Goal: Use online tool/utility: Utilize a website feature to perform a specific function

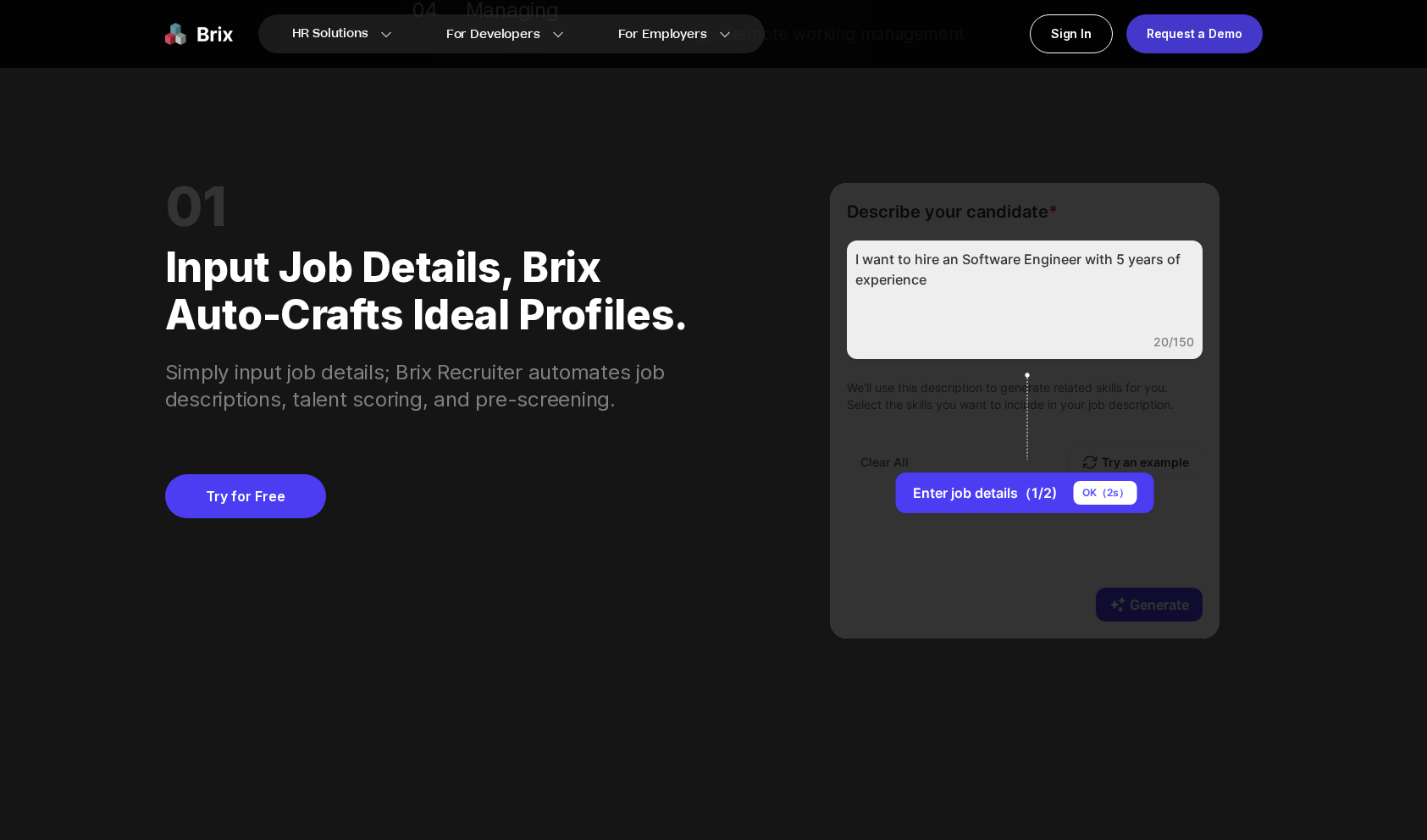
scroll to position [1516, 0]
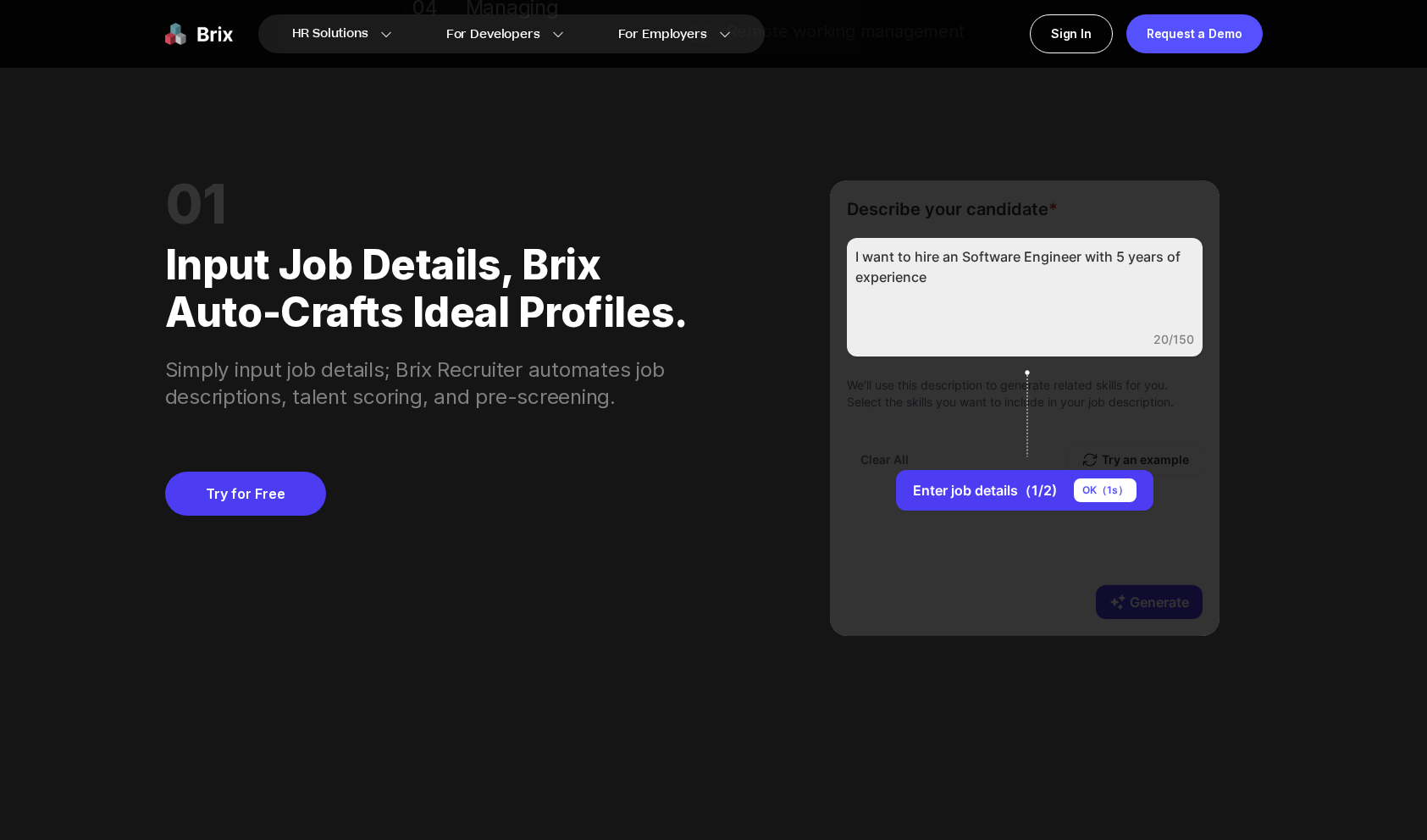
click at [981, 162] on div "01 Input job details, Brix auto-crafts ideal profiles. Simply input job details…" at bounding box center [714, 408] width 1098 height 577
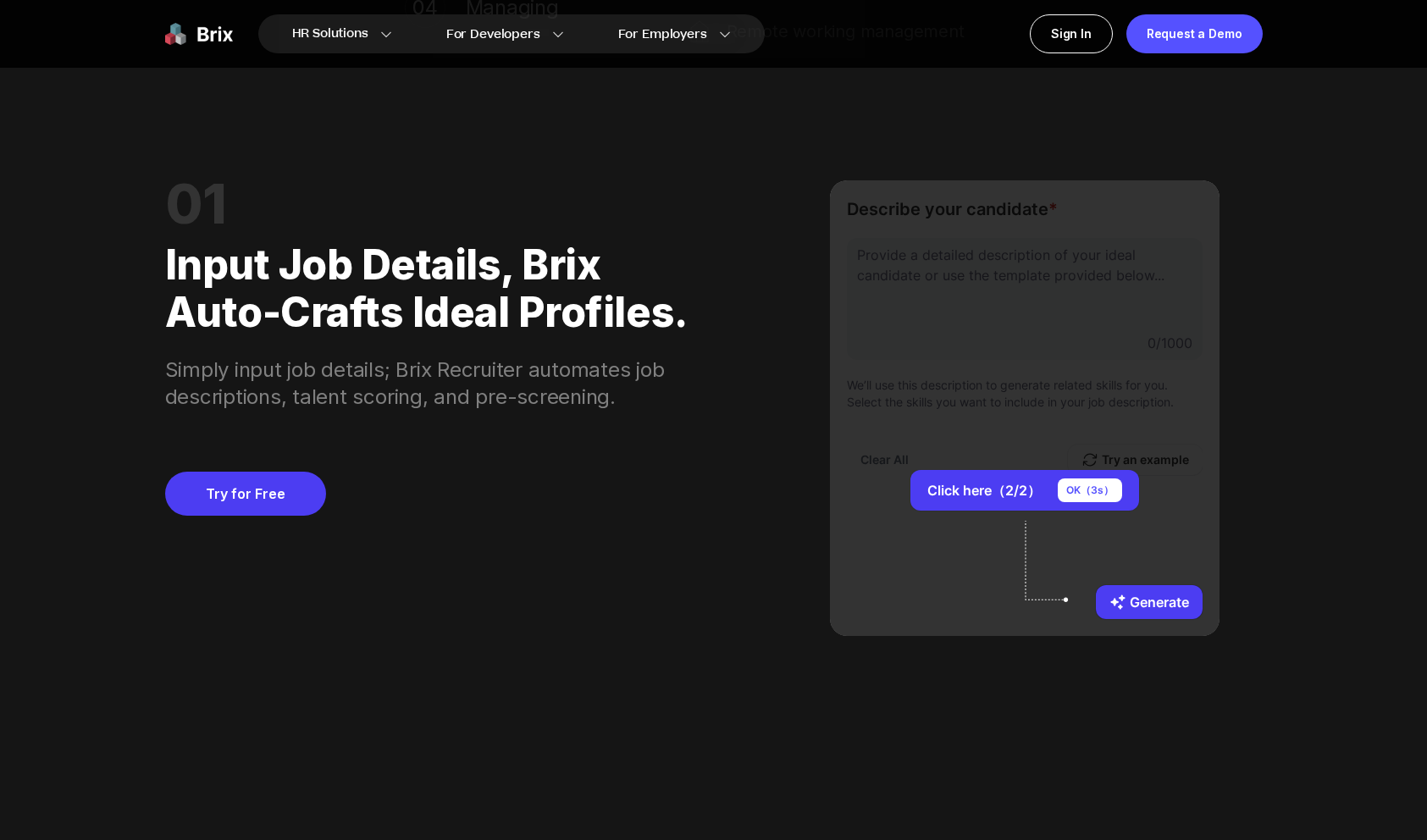
click at [982, 151] on div "01 Input job details, Brix auto-crafts ideal profiles. Simply input job details…" at bounding box center [714, 408] width 1098 height 577
click at [1101, 495] on div "OK（ 2 s）" at bounding box center [1090, 489] width 64 height 24
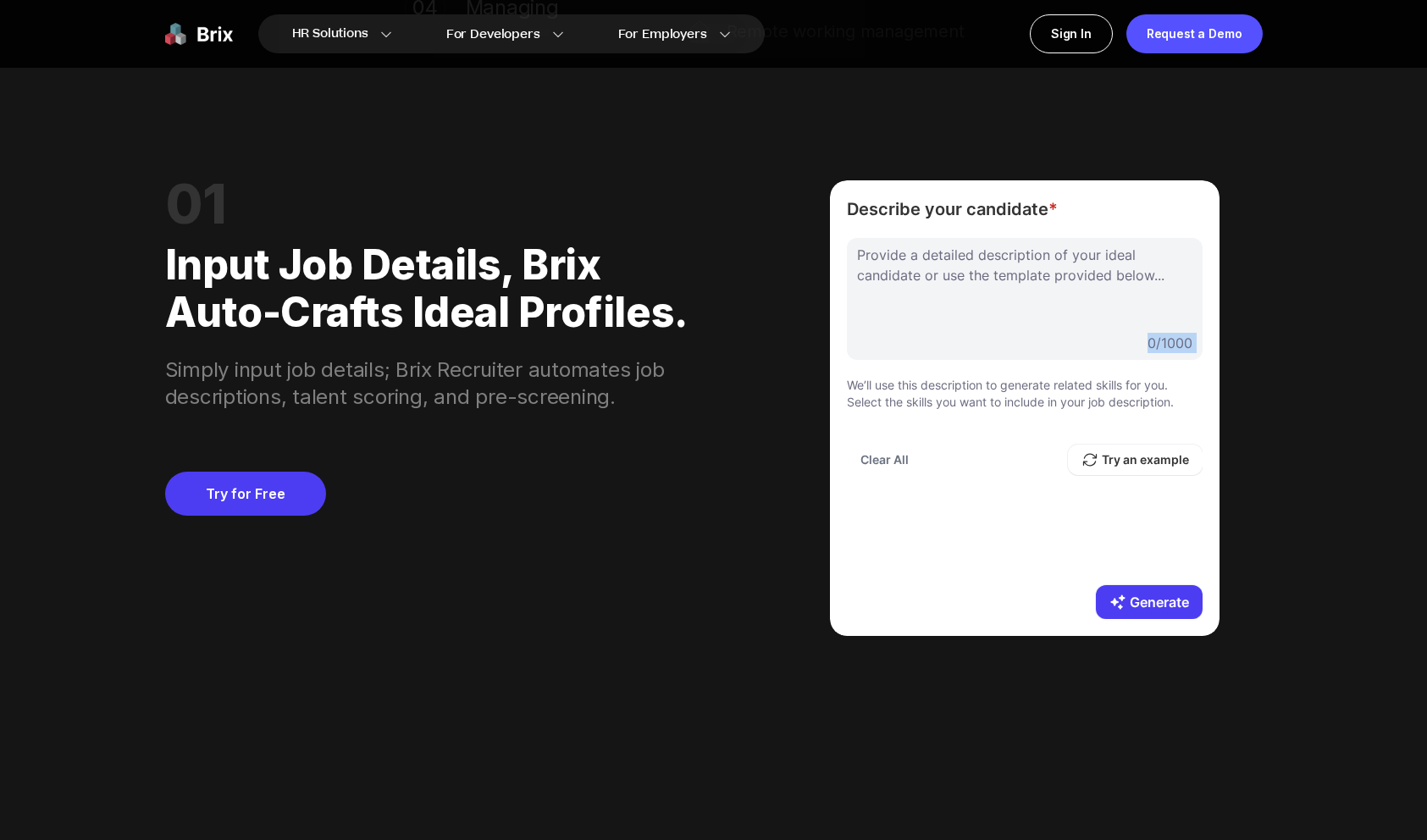
drag, startPoint x: 857, startPoint y: 249, endPoint x: 995, endPoint y: 256, distance: 138.2
click at [943, 258] on div "Provide a detailed description of your ideal candidate or use the template prov…" at bounding box center [1026, 299] width 356 height 122
drag, startPoint x: 1167, startPoint y: 277, endPoint x: 869, endPoint y: 237, distance: 300.7
click at [869, 238] on div "Provide a detailed description of your ideal candidate or use the template prov…" at bounding box center [1026, 299] width 356 height 122
click at [860, 256] on div "Tab" at bounding box center [871, 250] width 28 height 15
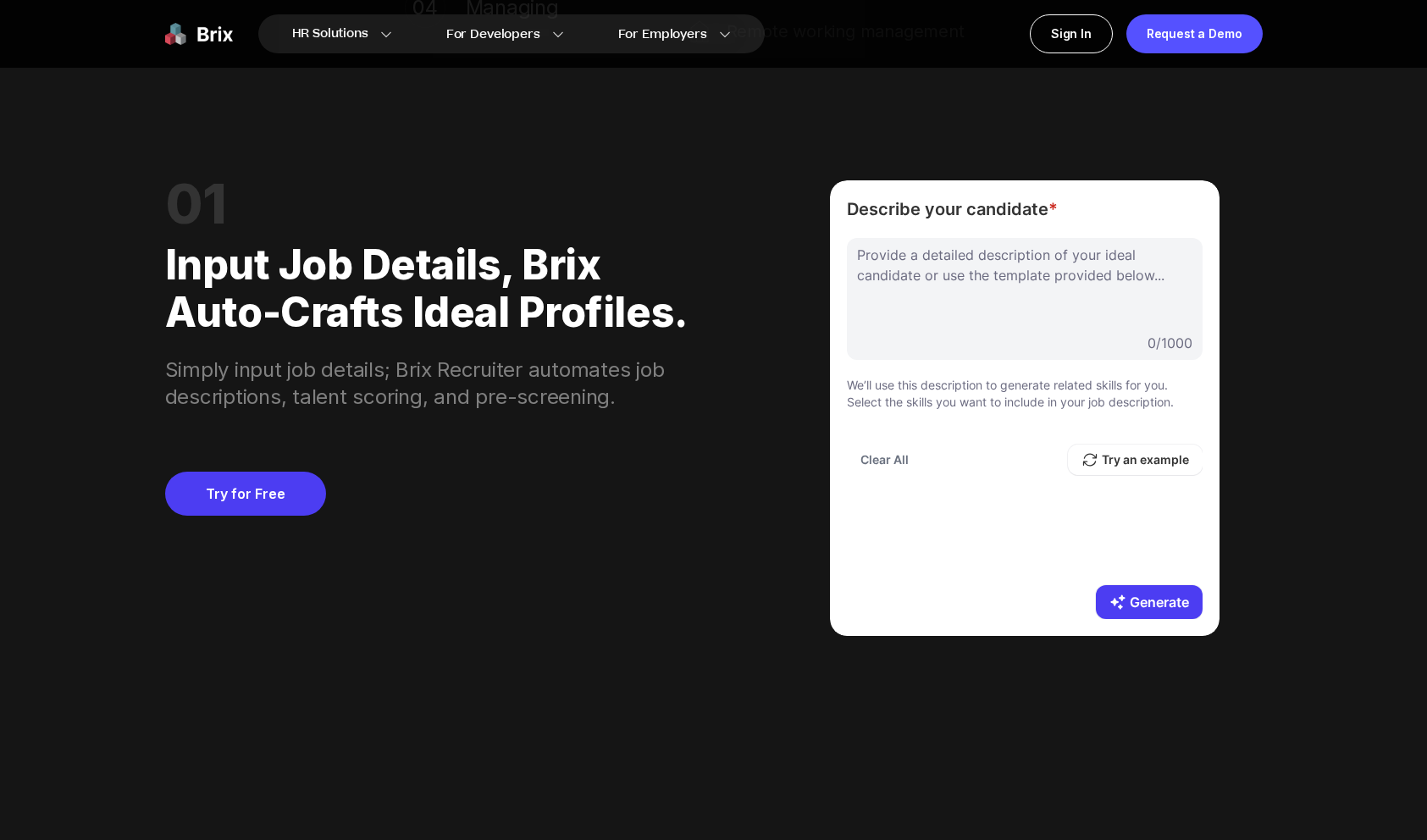
click at [860, 256] on div "Tab" at bounding box center [871, 250] width 28 height 15
click at [995, 250] on div at bounding box center [1025, 287] width 335 height 85
drag, startPoint x: 1046, startPoint y: 211, endPoint x: 850, endPoint y: 202, distance: 196.2
click at [850, 202] on span "Describe your candidate *" at bounding box center [1026, 208] width 356 height 24
copy span "Describe your candidate"
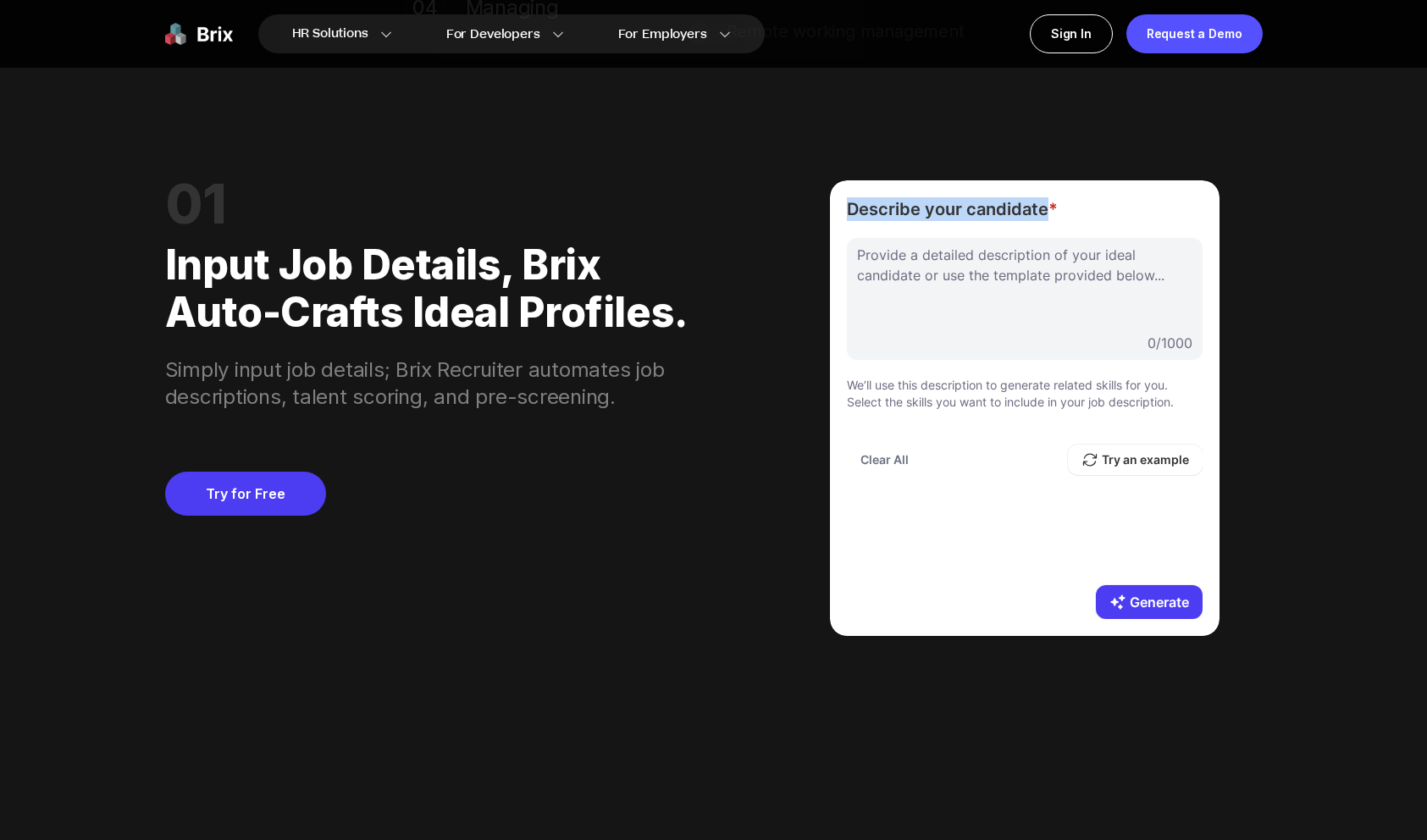
copy span "Describe your candidate"
